Goal: Transaction & Acquisition: Obtain resource

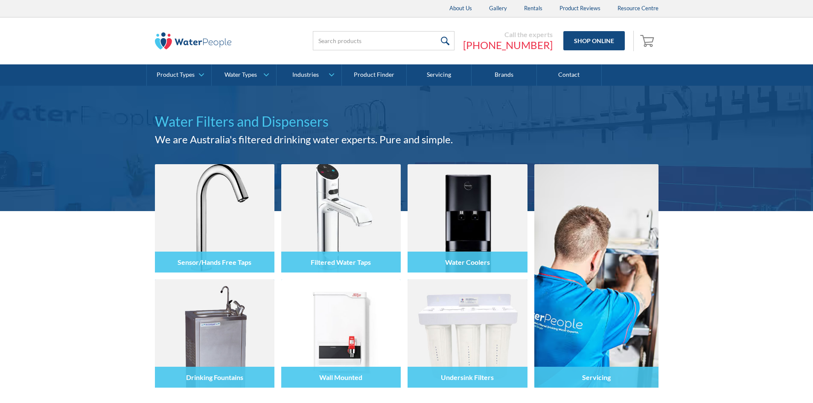
click at [584, 43] on link "Shop Online" at bounding box center [593, 40] width 61 height 19
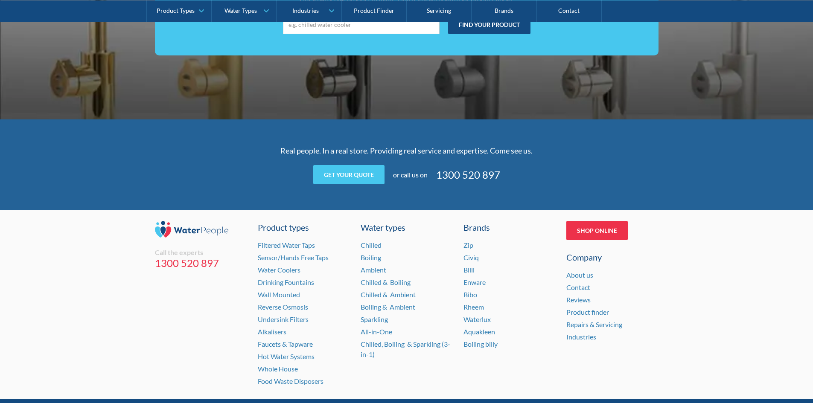
scroll to position [1707, 0]
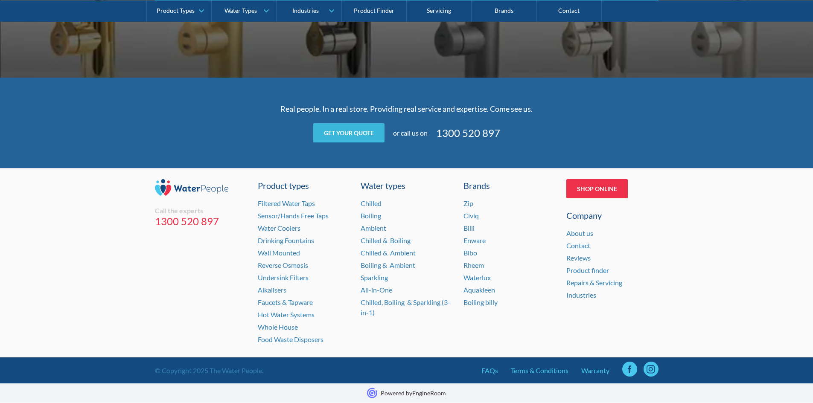
click at [344, 135] on link "Get your quote" at bounding box center [348, 132] width 71 height 19
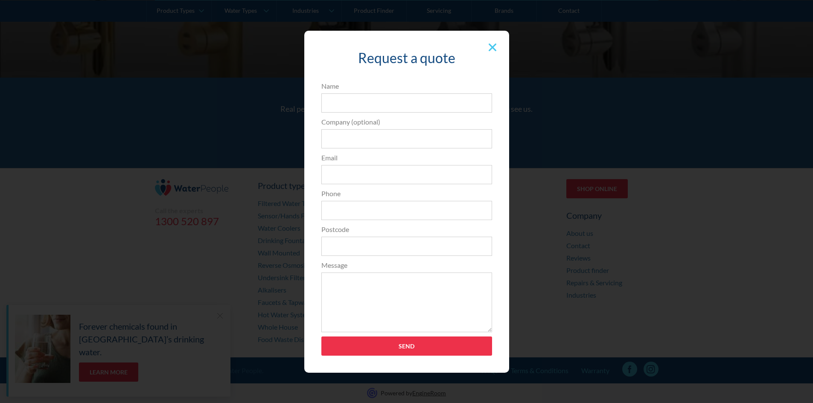
click at [408, 356] on form "Name Company (optional) Email Phone Postcode Message Send" at bounding box center [406, 222] width 179 height 283
click at [416, 348] on input "Send" at bounding box center [406, 346] width 171 height 19
